Goal: Task Accomplishment & Management: Use online tool/utility

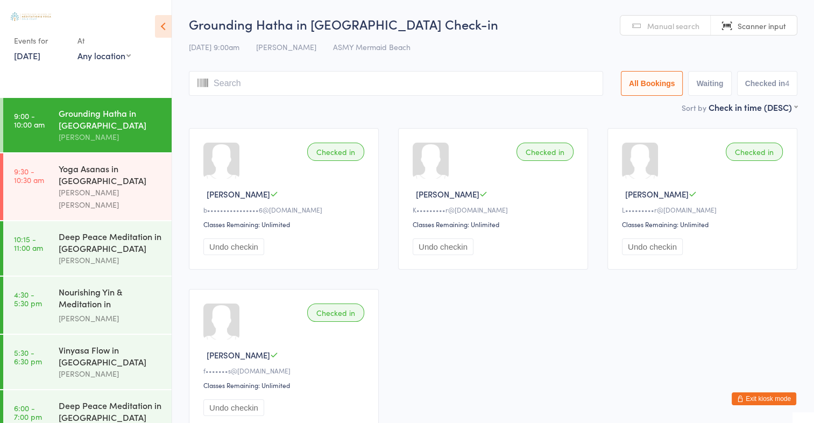
click at [700, 23] on link "Manual search" at bounding box center [665, 26] width 90 height 20
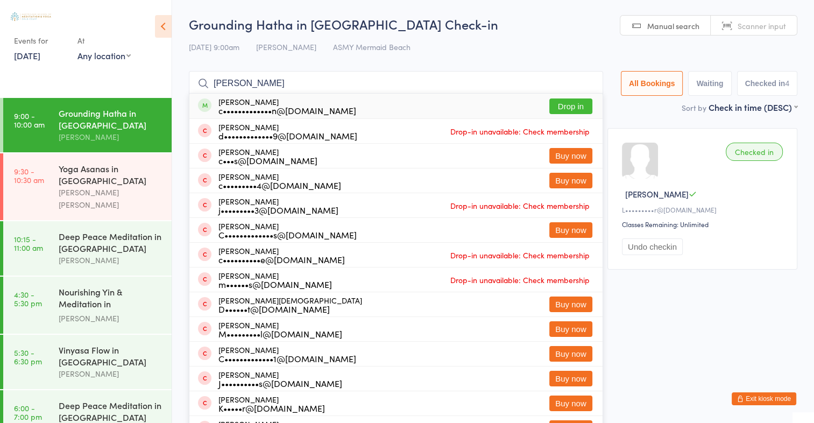
type input "[PERSON_NAME]"
click at [570, 105] on button "Drop in" at bounding box center [570, 106] width 43 height 16
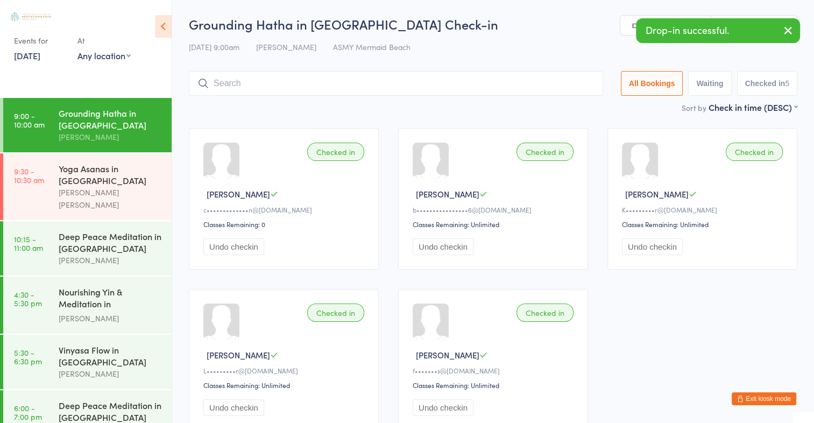
click at [791, 30] on icon "button" at bounding box center [787, 30] width 13 height 13
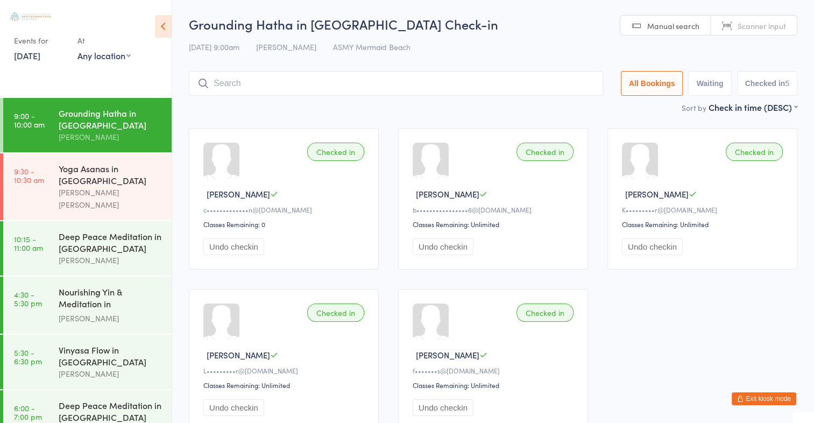
click at [778, 27] on span "Scanner input" at bounding box center [761, 25] width 48 height 11
click at [688, 21] on span "Manual search" at bounding box center [673, 25] width 52 height 11
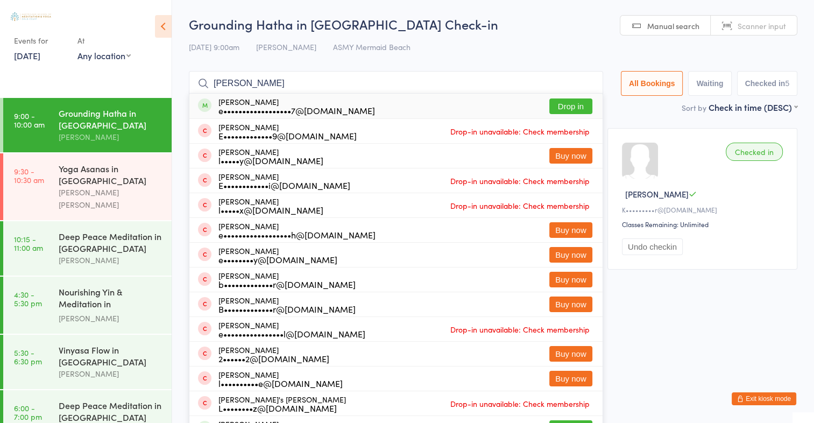
type input "[PERSON_NAME]"
click at [580, 111] on button "Drop in" at bounding box center [570, 106] width 43 height 16
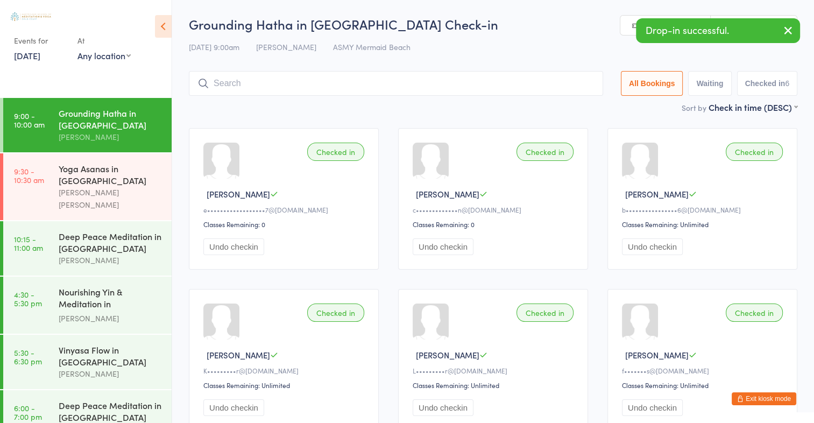
click at [788, 32] on icon "button" at bounding box center [787, 30] width 13 height 13
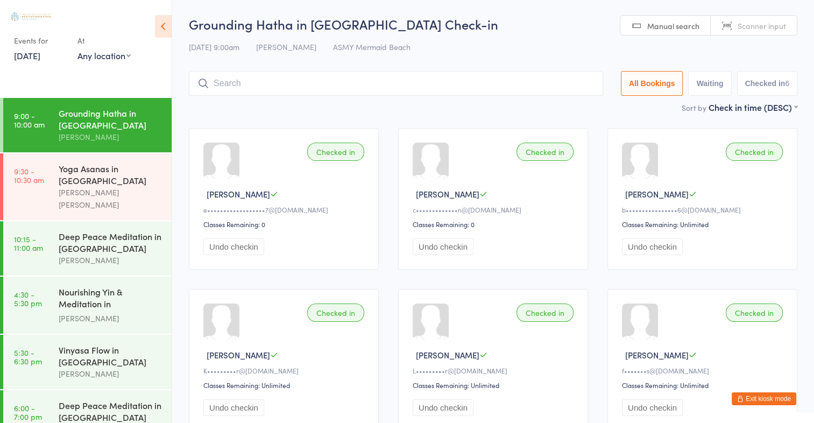
click at [770, 27] on span "Scanner input" at bounding box center [761, 25] width 48 height 11
type input "1332"
click at [673, 21] on span "Manual search" at bounding box center [673, 25] width 52 height 11
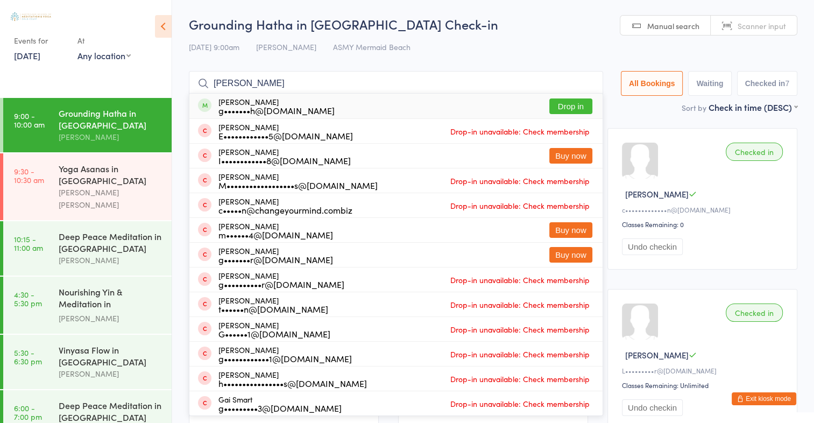
type input "[PERSON_NAME]"
click at [570, 110] on button "Drop in" at bounding box center [570, 106] width 43 height 16
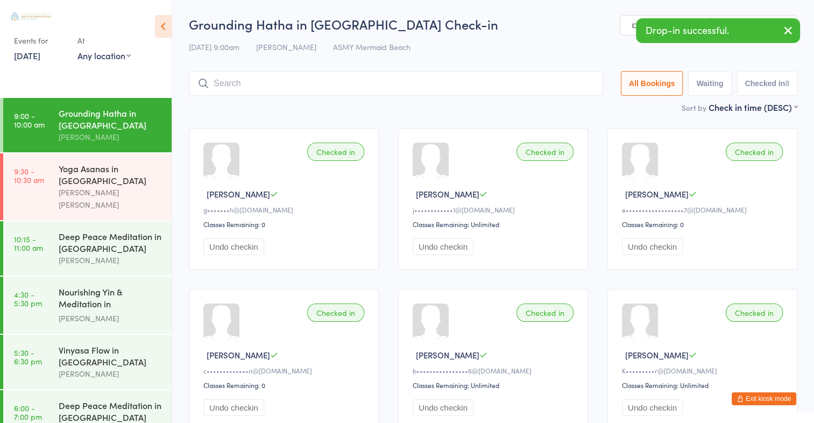
click at [788, 34] on icon "button" at bounding box center [787, 30] width 13 height 13
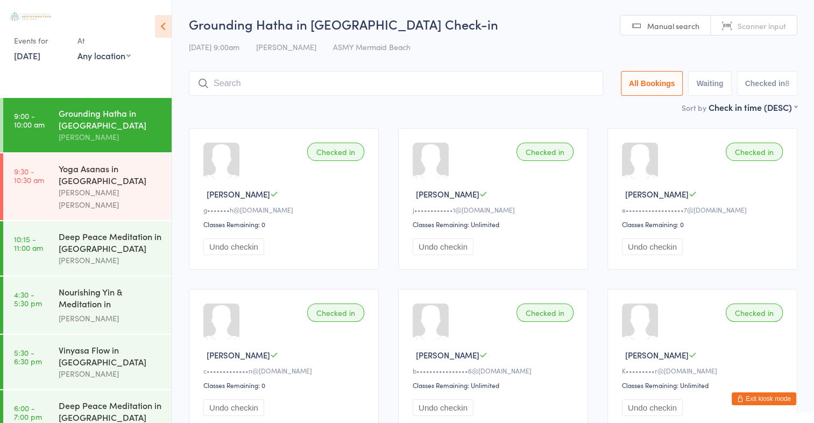
click at [766, 23] on span "Scanner input" at bounding box center [761, 25] width 48 height 11
type input "2343"
type input "2733"
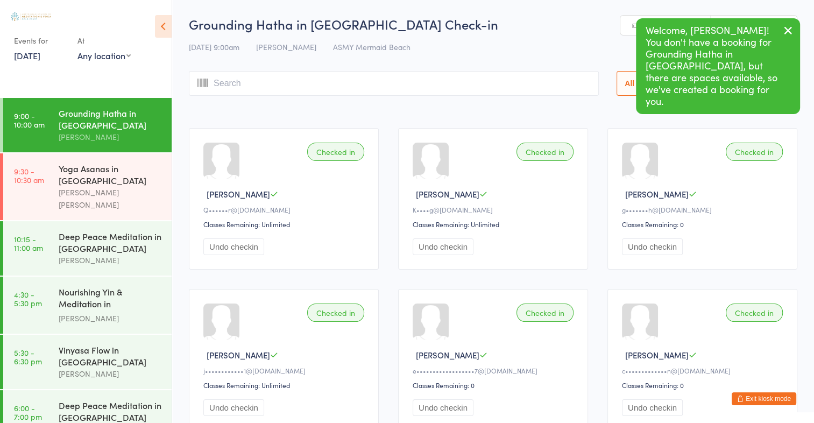
click at [786, 31] on icon "button" at bounding box center [787, 30] width 13 height 13
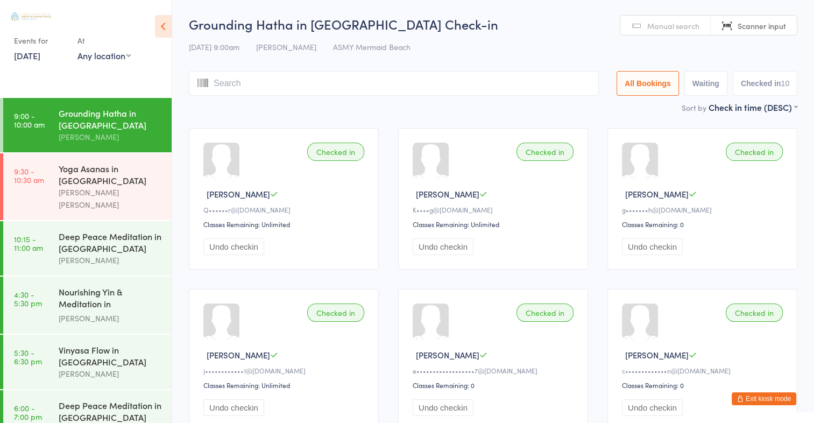
click at [266, 84] on input "search" at bounding box center [394, 83] width 410 height 25
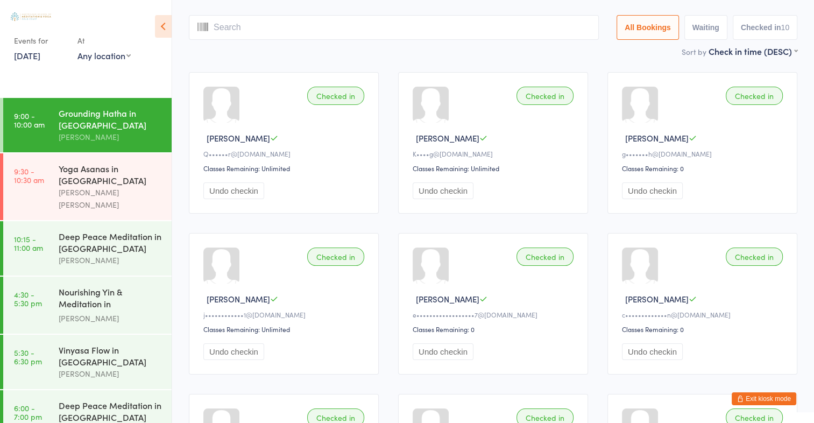
scroll to position [71, 0]
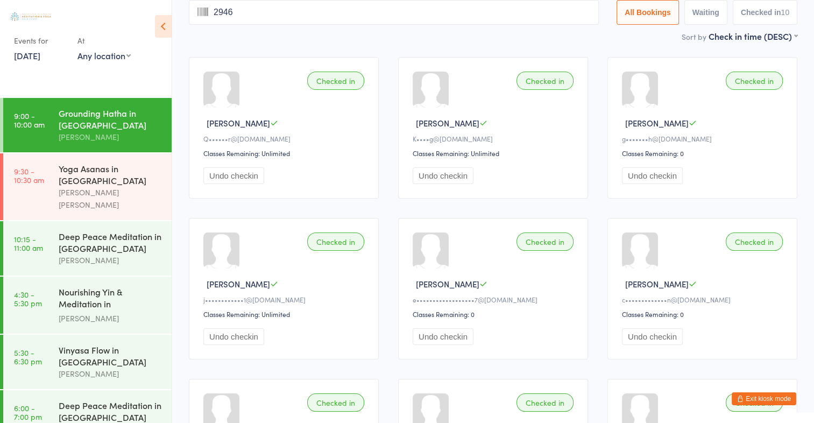
type input "2946"
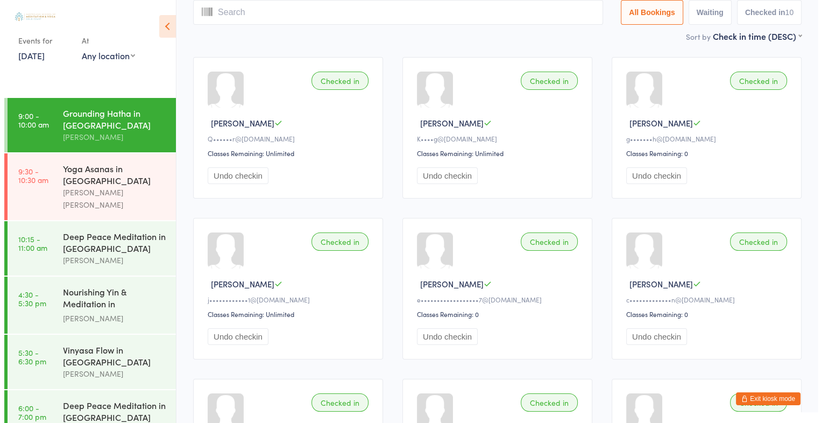
scroll to position [0, 0]
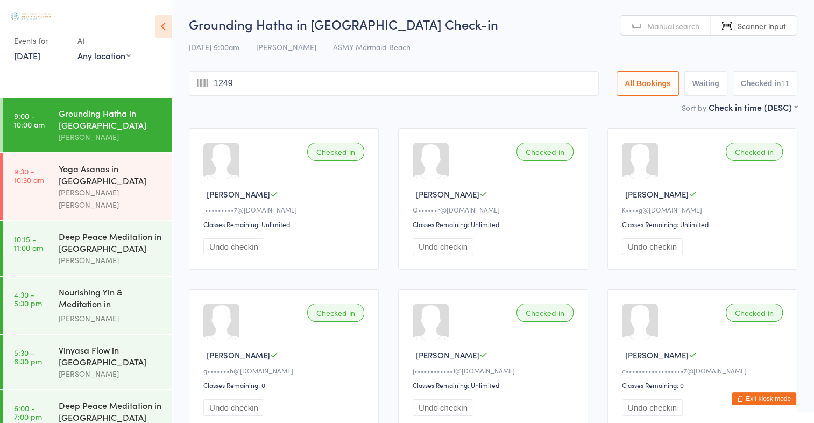
type input "1249"
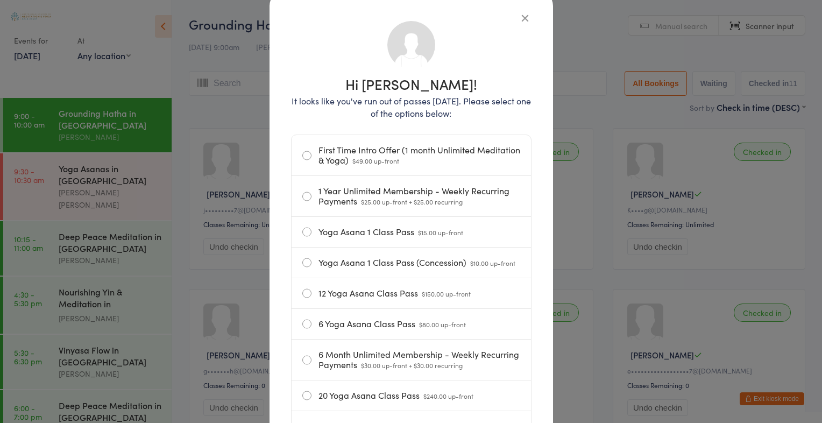
scroll to position [77, 0]
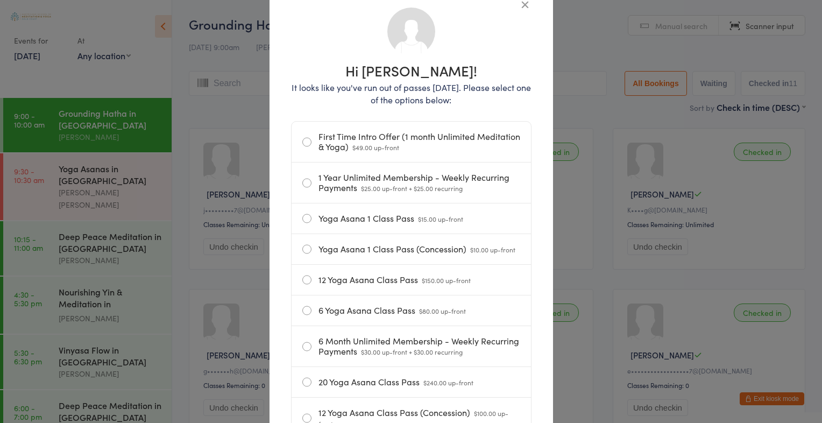
click at [302, 249] on label "Yoga Asana 1 Class Pass (Concession) $10.00 up-front" at bounding box center [411, 249] width 218 height 30
click at [0, 0] on input "Yoga Asana 1 Class Pass (Concession) $10.00 up-front" at bounding box center [0, 0] width 0 height 0
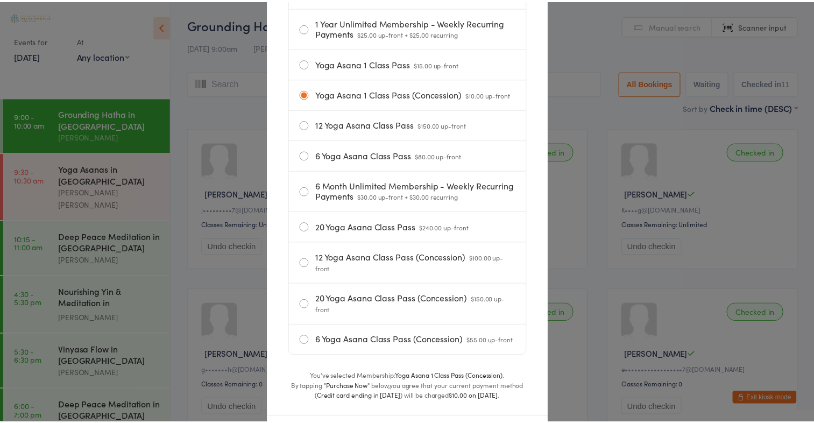
scroll to position [294, 0]
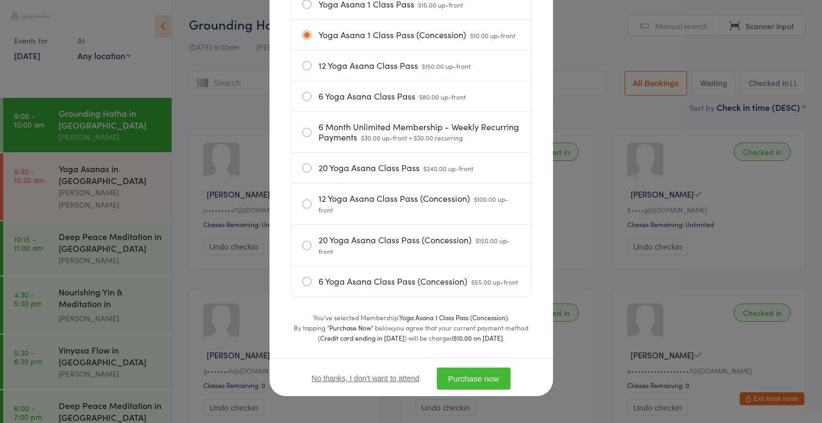
click at [486, 380] on button "Purchase now" at bounding box center [474, 378] width 74 height 22
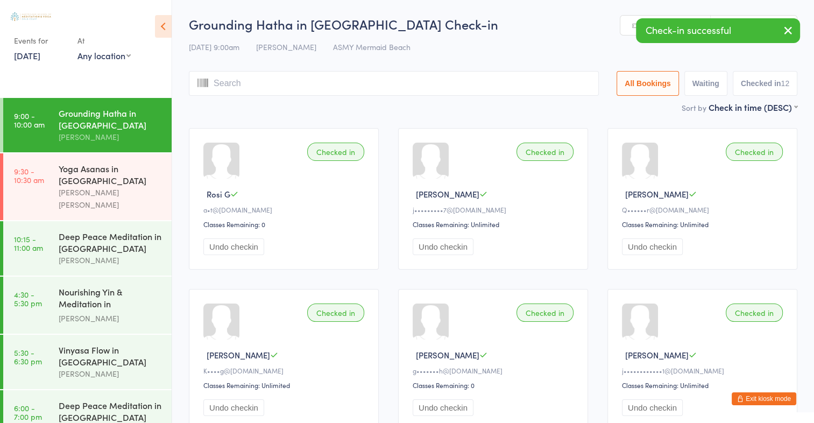
click at [303, 84] on input "search" at bounding box center [394, 83] width 410 height 25
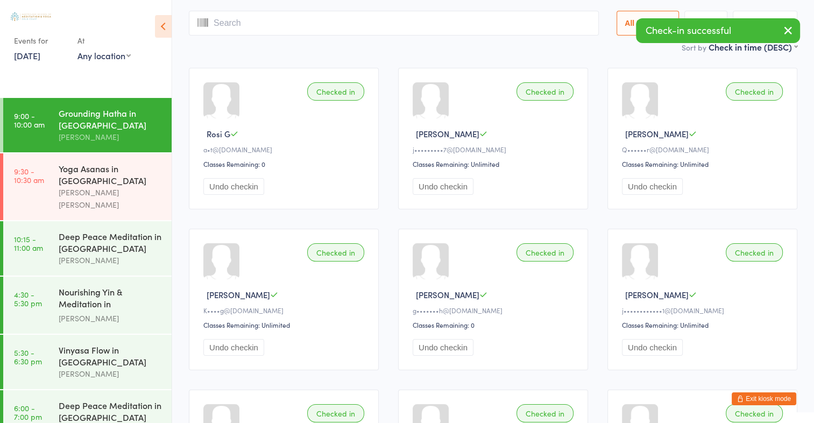
scroll to position [71, 0]
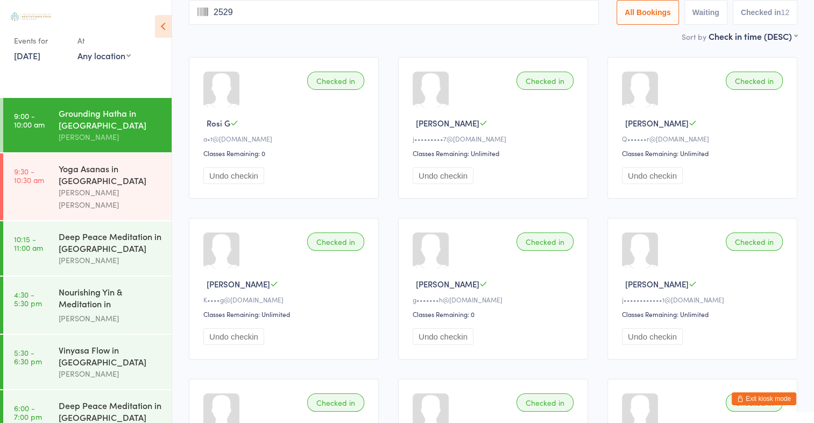
type input "2529"
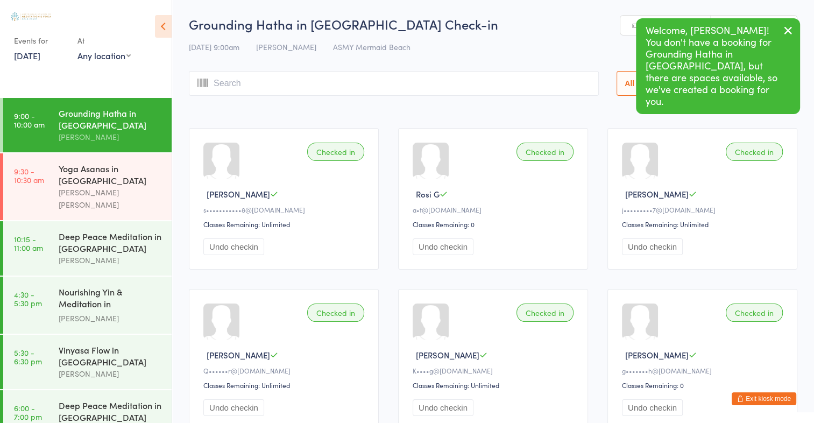
click at [790, 29] on icon "button" at bounding box center [787, 30] width 13 height 13
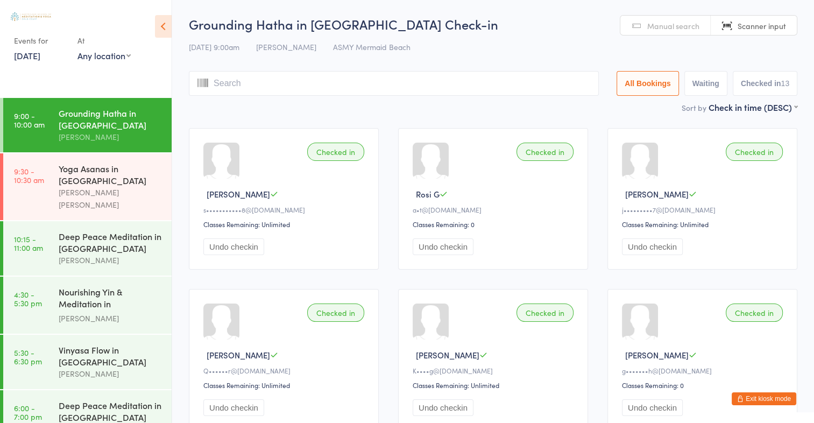
click at [364, 87] on input "search" at bounding box center [394, 83] width 410 height 25
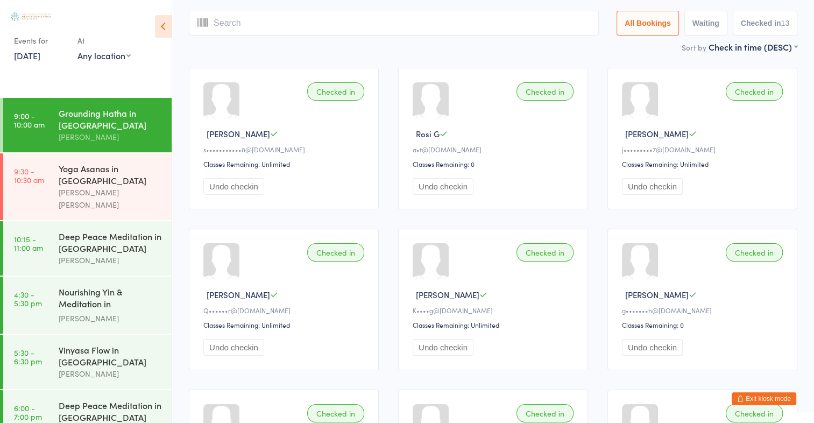
scroll to position [71, 0]
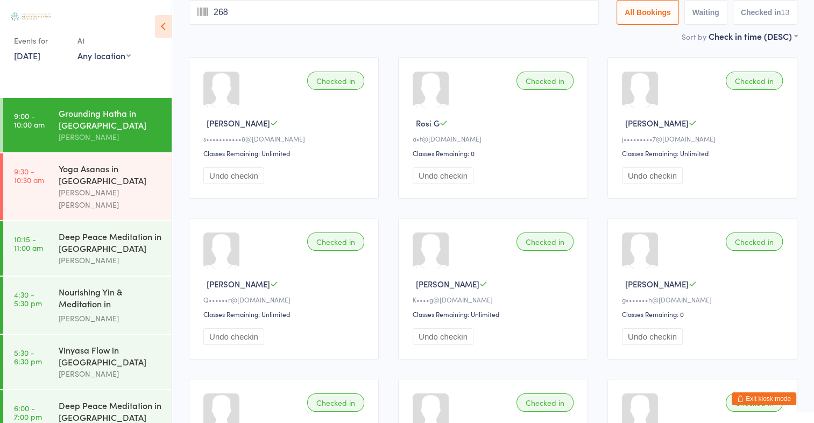
type input "2686"
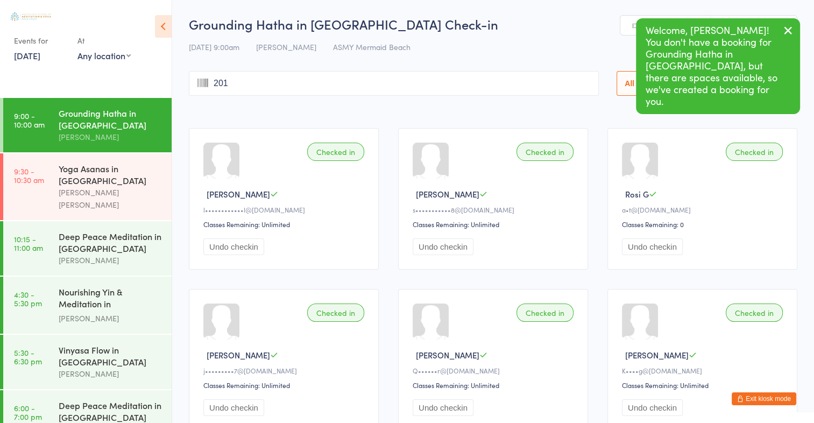
type input "2015"
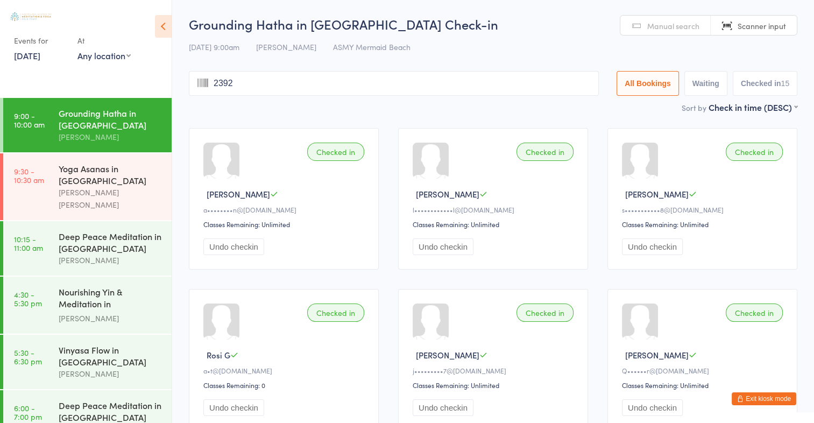
type input "2392"
type input "1308"
click at [664, 25] on span "Manual search" at bounding box center [673, 25] width 52 height 11
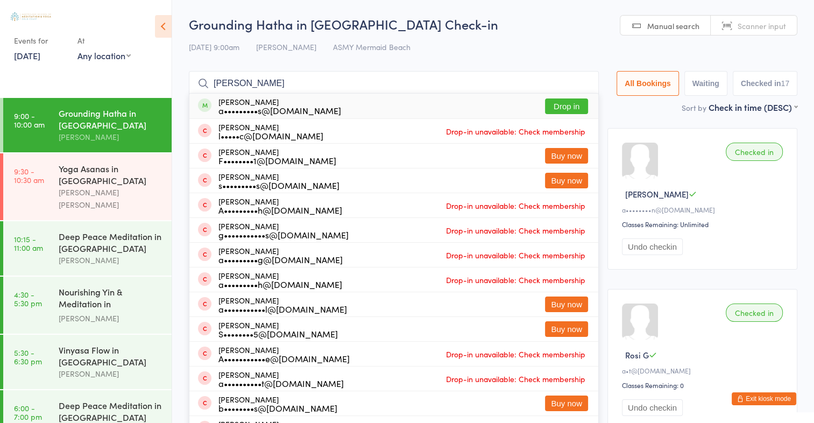
type input "[PERSON_NAME]"
click at [576, 104] on button "Drop in" at bounding box center [566, 106] width 43 height 16
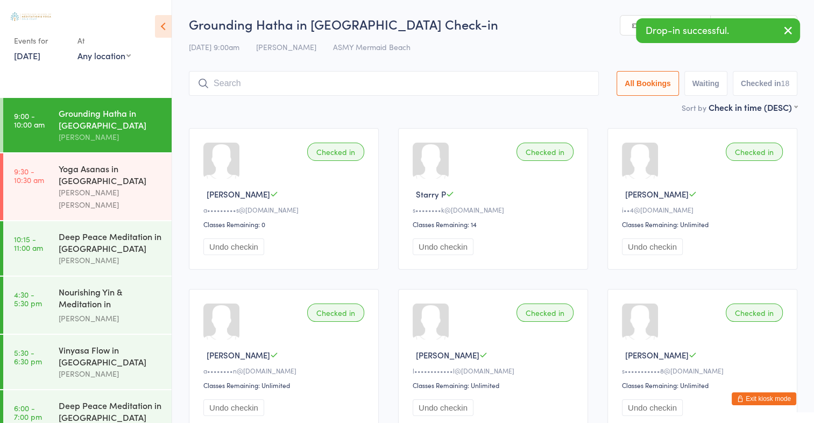
click at [791, 33] on icon "button" at bounding box center [787, 30] width 13 height 13
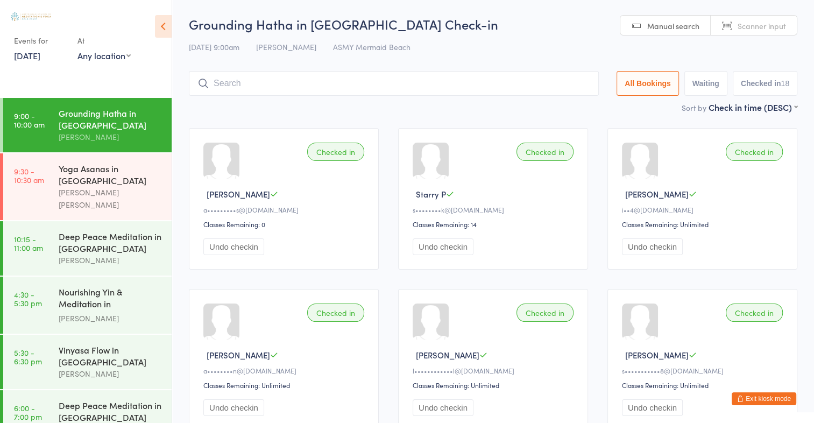
click at [778, 28] on span "Scanner input" at bounding box center [761, 25] width 48 height 11
type input "2449"
type input "2418"
